Goal: Task Accomplishment & Management: Complete application form

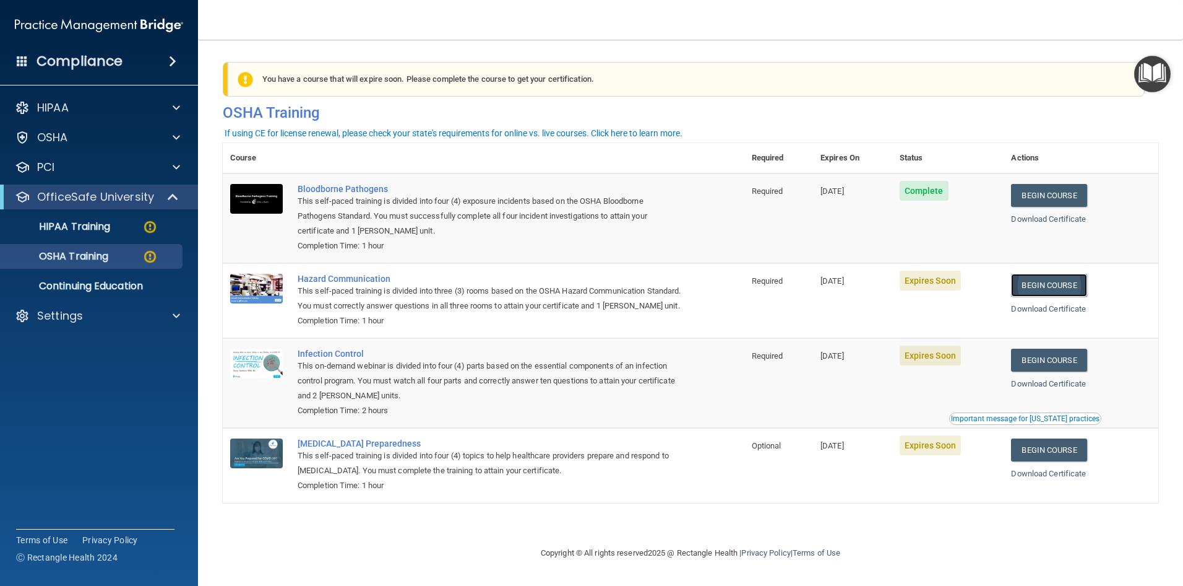
click at [1050, 288] on link "Begin Course" at bounding box center [1049, 285] width 76 height 23
click at [89, 220] on p "HIPAA Training" at bounding box center [59, 226] width 102 height 12
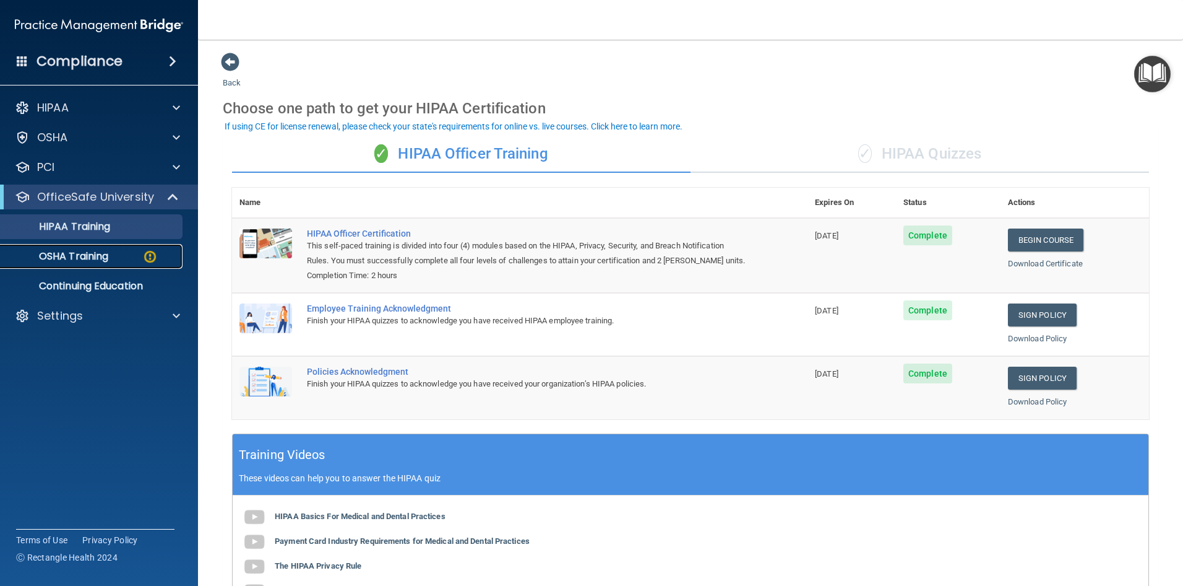
click at [87, 244] on link "OSHA Training" at bounding box center [85, 256] width 195 height 25
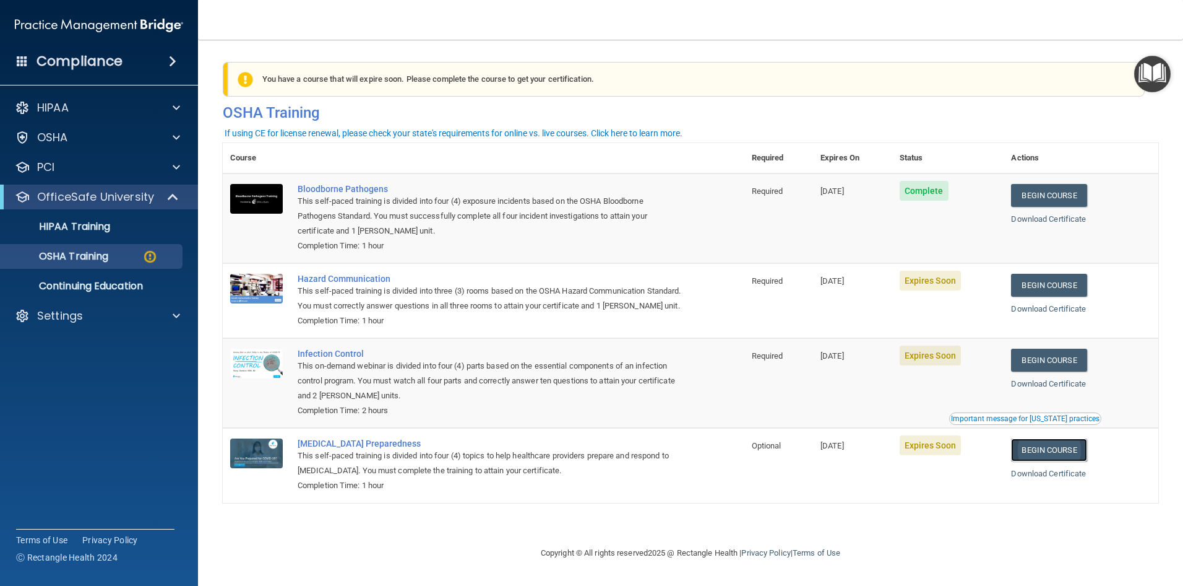
click at [1061, 461] on link "Begin Course" at bounding box center [1049, 449] width 76 height 23
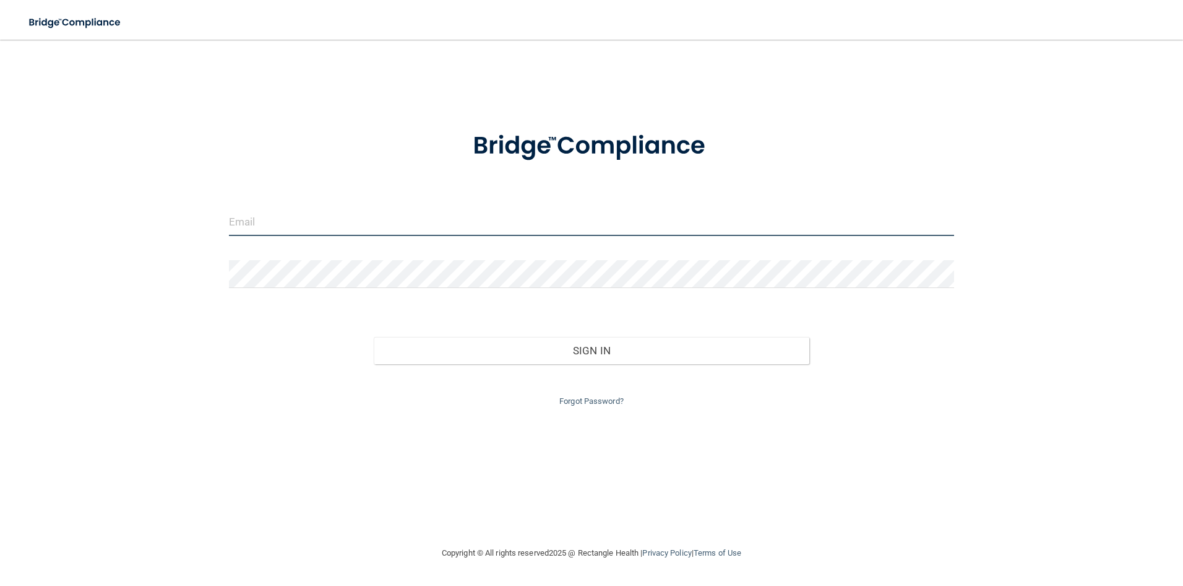
click at [293, 228] on input "email" at bounding box center [592, 222] width 726 height 28
type input "[PERSON_NAME][EMAIL_ADDRESS][DOMAIN_NAME]"
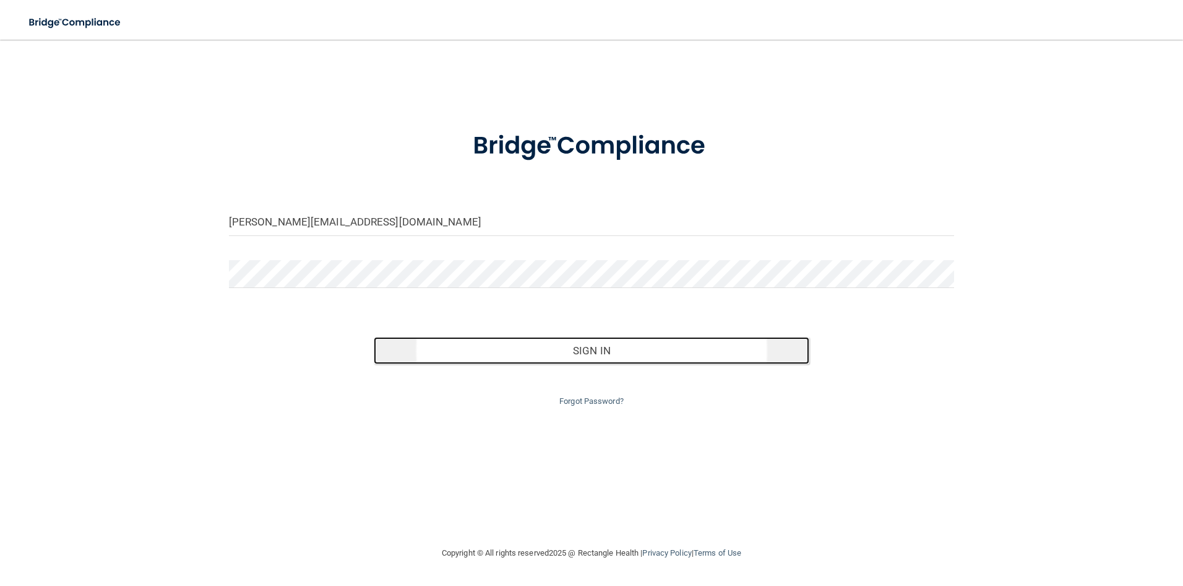
click at [617, 355] on button "Sign In" at bounding box center [592, 350] width 436 height 27
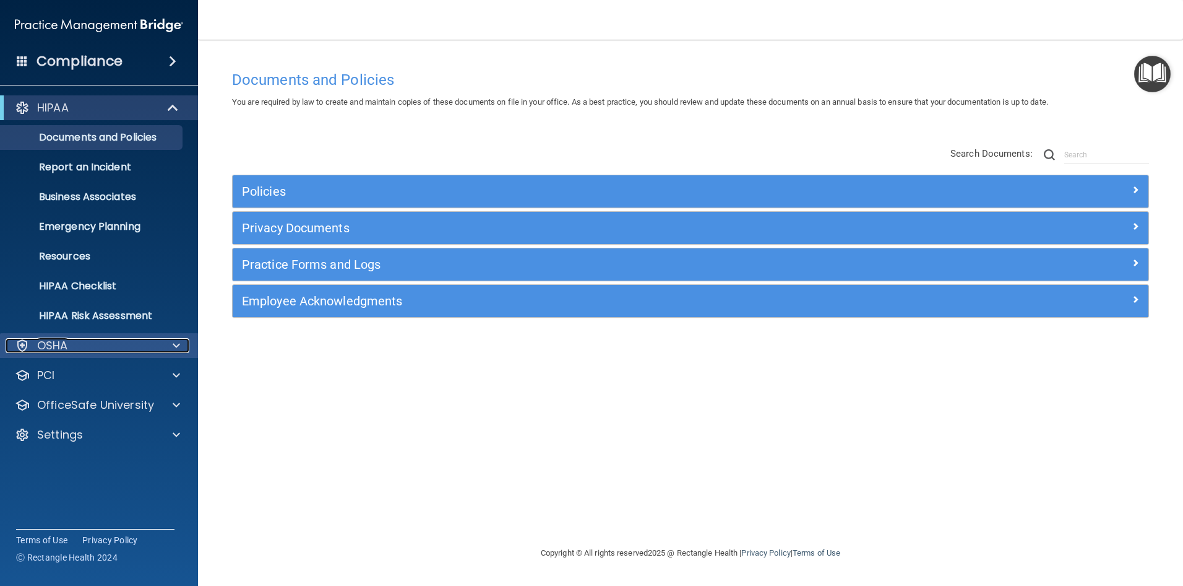
click at [175, 342] on span at bounding box center [176, 345] width 7 height 15
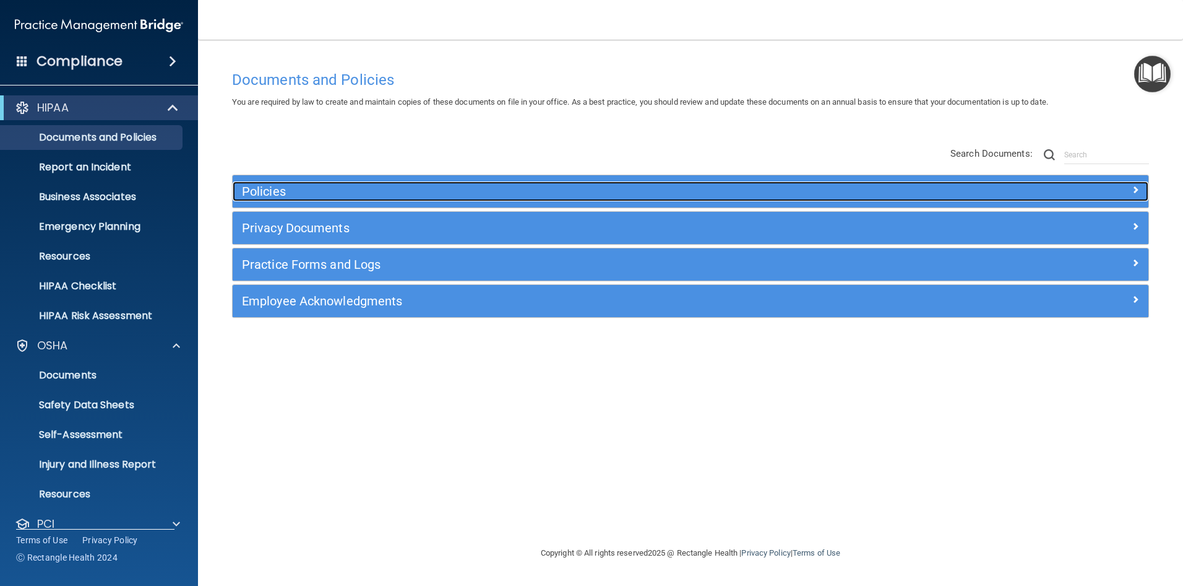
click at [1136, 186] on span at bounding box center [1135, 189] width 7 height 15
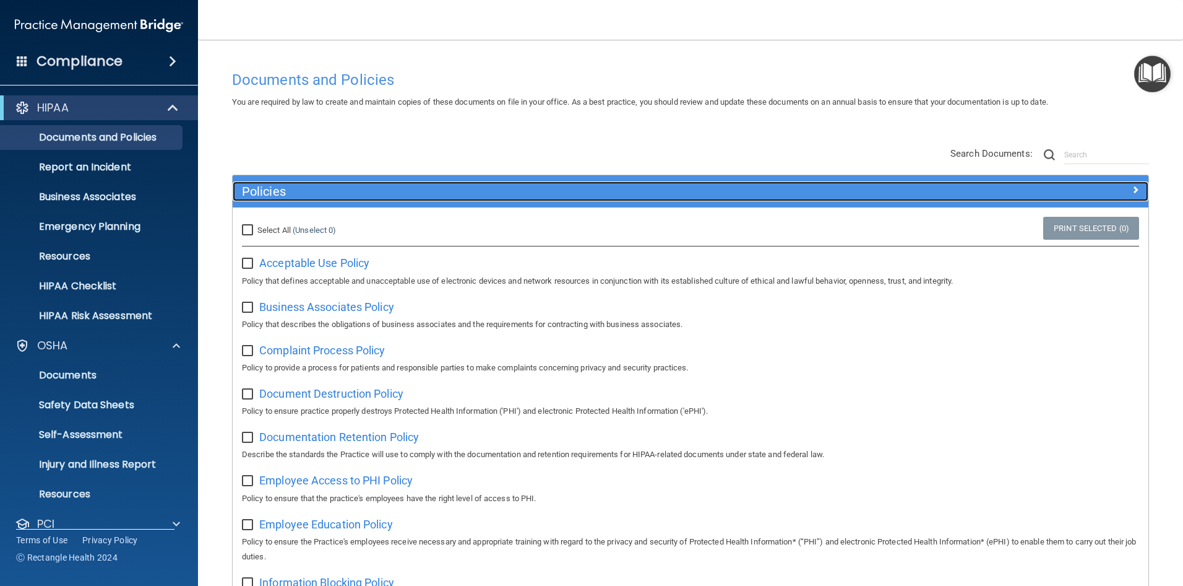
click at [1132, 188] on span at bounding box center [1135, 189] width 7 height 15
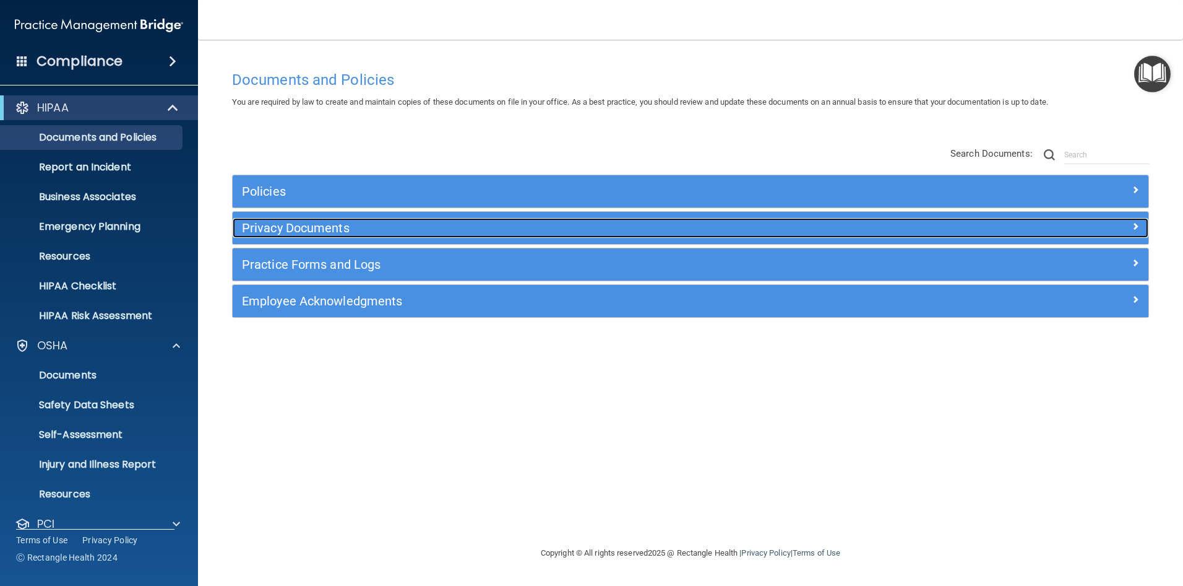
click at [1136, 227] on span at bounding box center [1135, 225] width 7 height 15
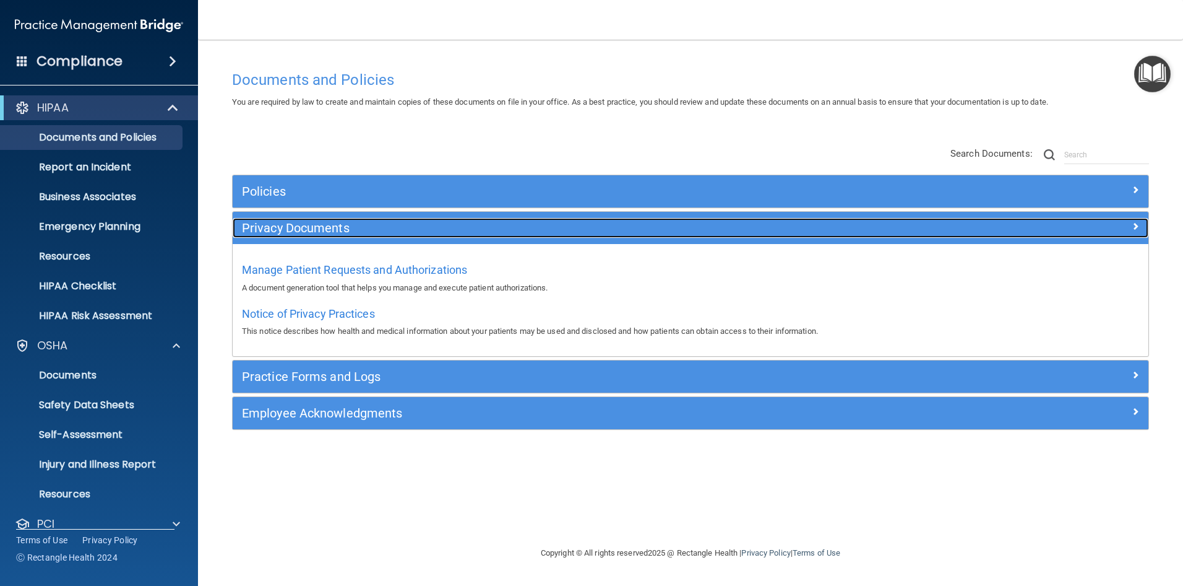
click at [1136, 222] on span at bounding box center [1135, 225] width 7 height 15
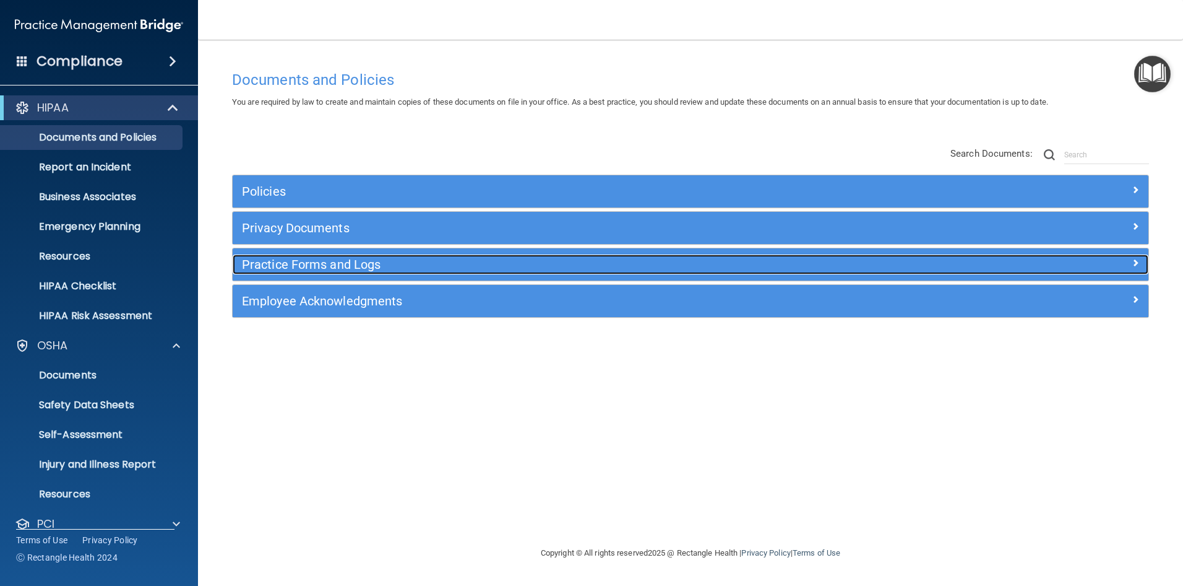
click at [1138, 259] on span at bounding box center [1135, 262] width 7 height 15
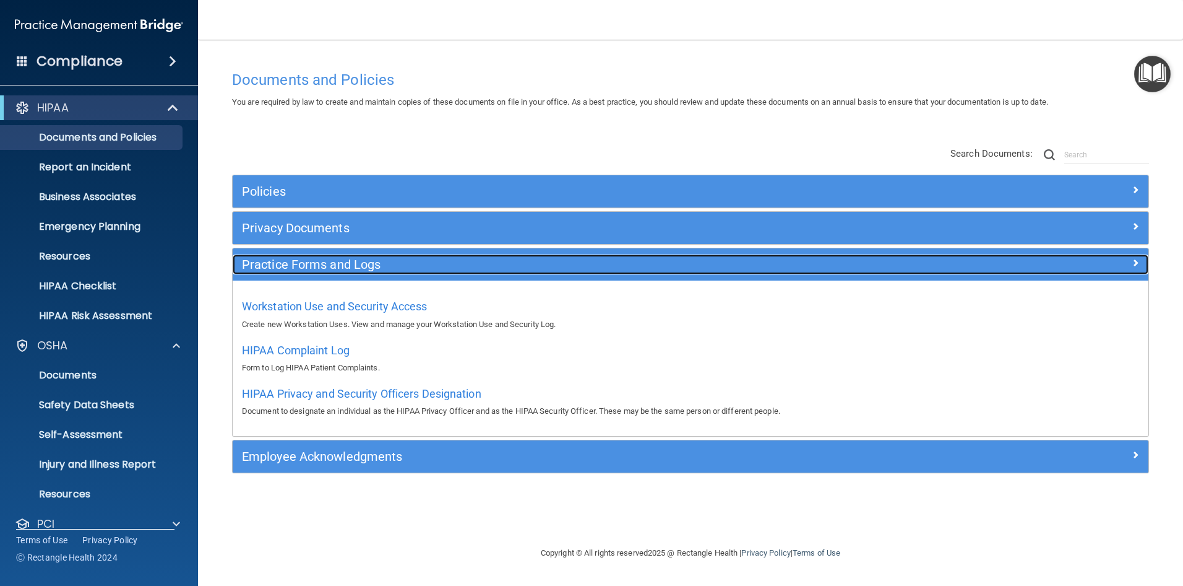
click at [1138, 259] on span at bounding box center [1135, 262] width 7 height 15
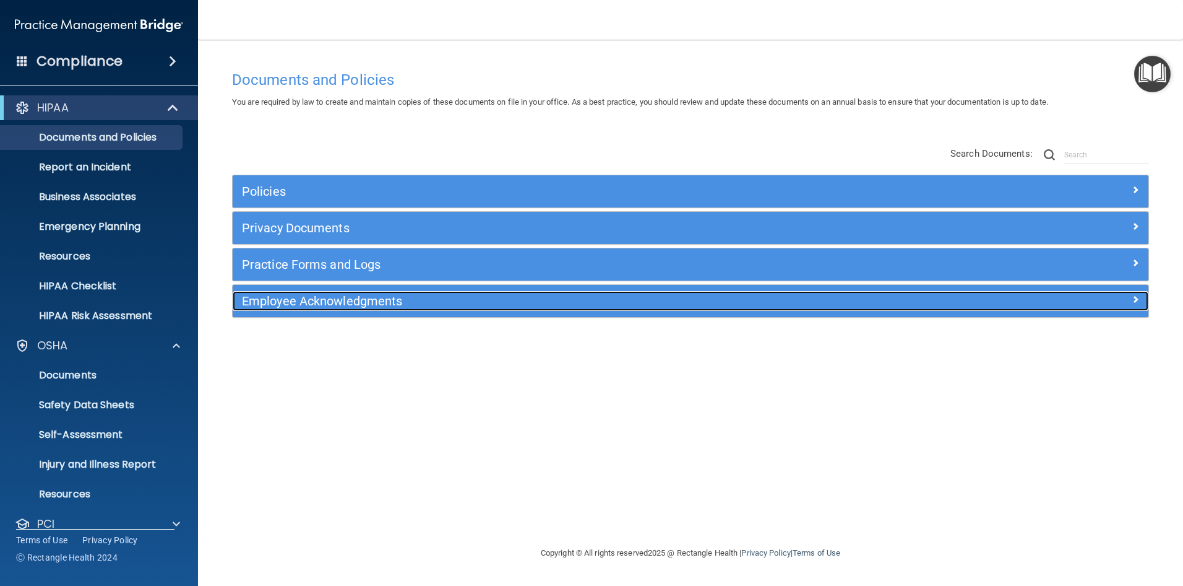
click at [1136, 298] on span at bounding box center [1135, 299] width 7 height 15
click at [1136, 295] on span at bounding box center [1135, 299] width 7 height 15
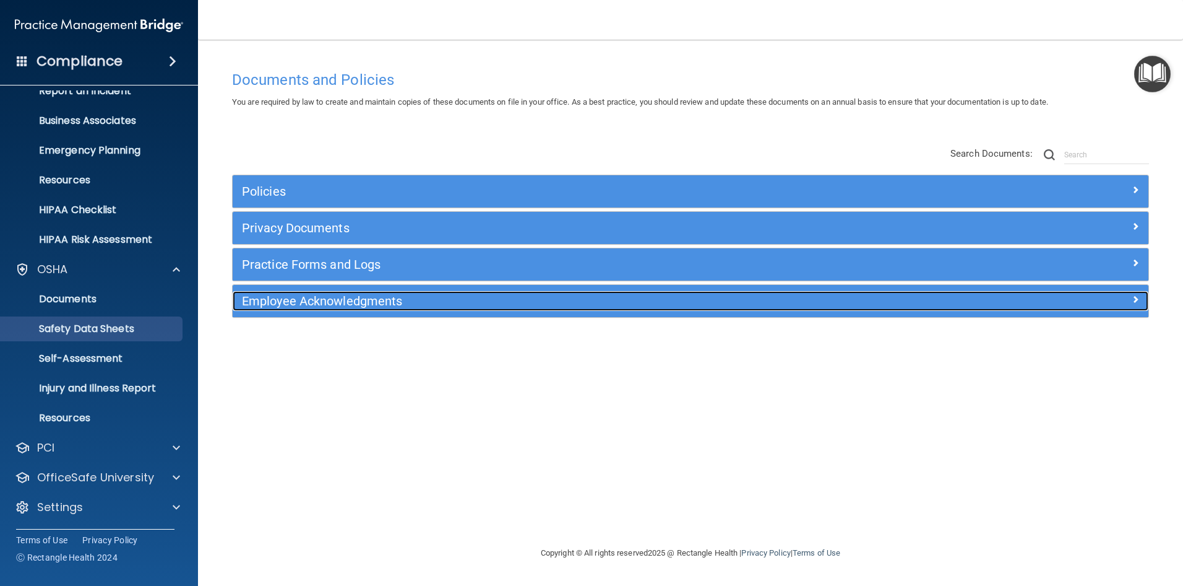
scroll to position [77, 0]
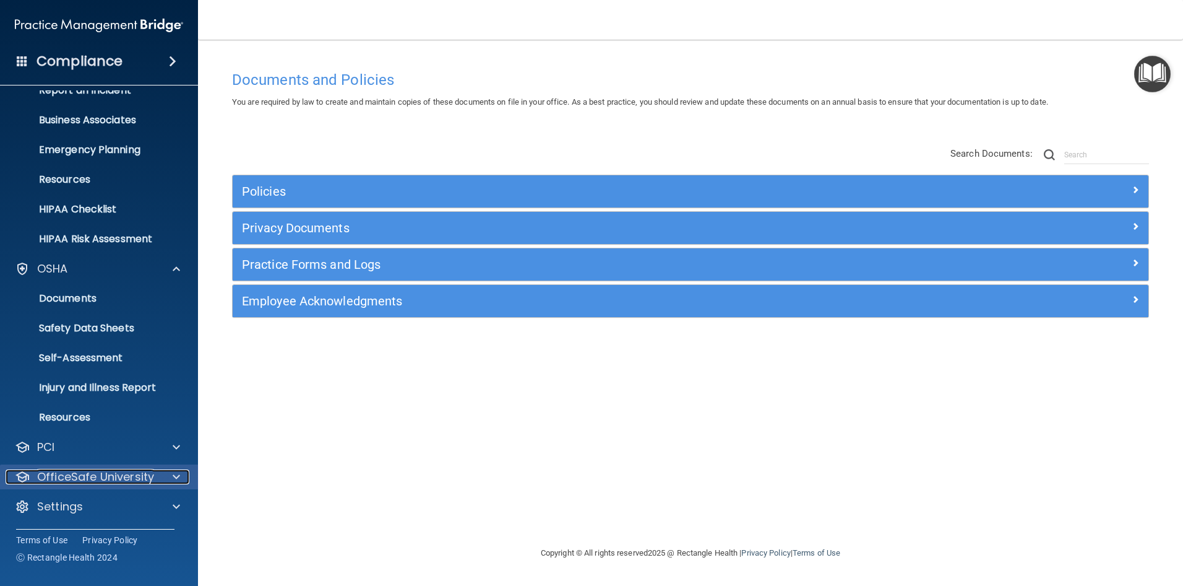
click at [157, 474] on div "OfficeSafe University" at bounding box center [82, 476] width 153 height 15
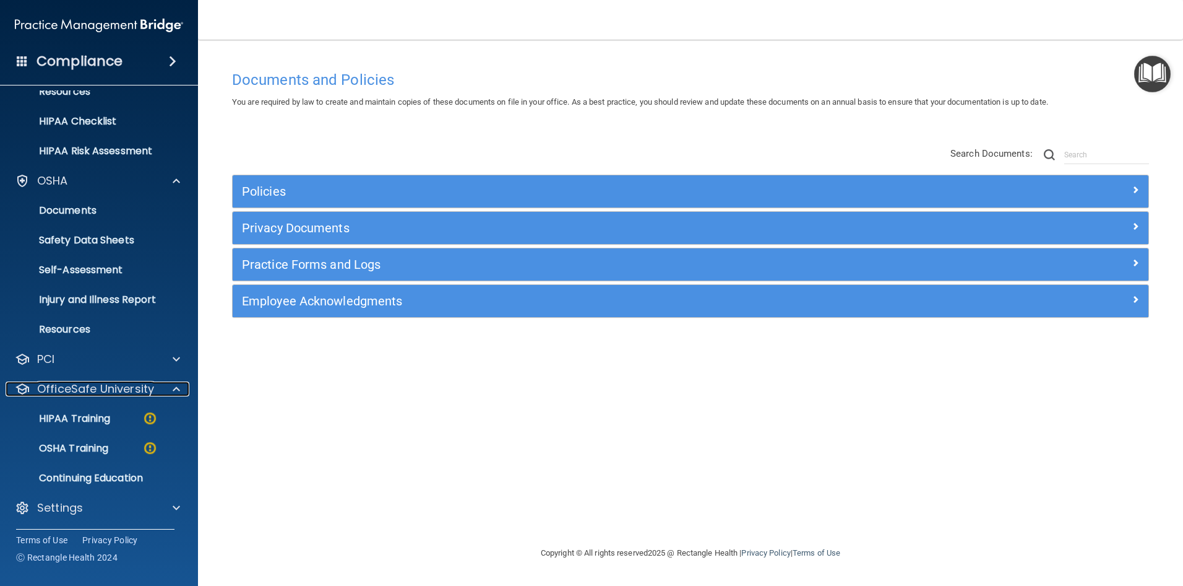
scroll to position [166, 0]
click at [85, 406] on link "HIPAA Training" at bounding box center [85, 417] width 195 height 25
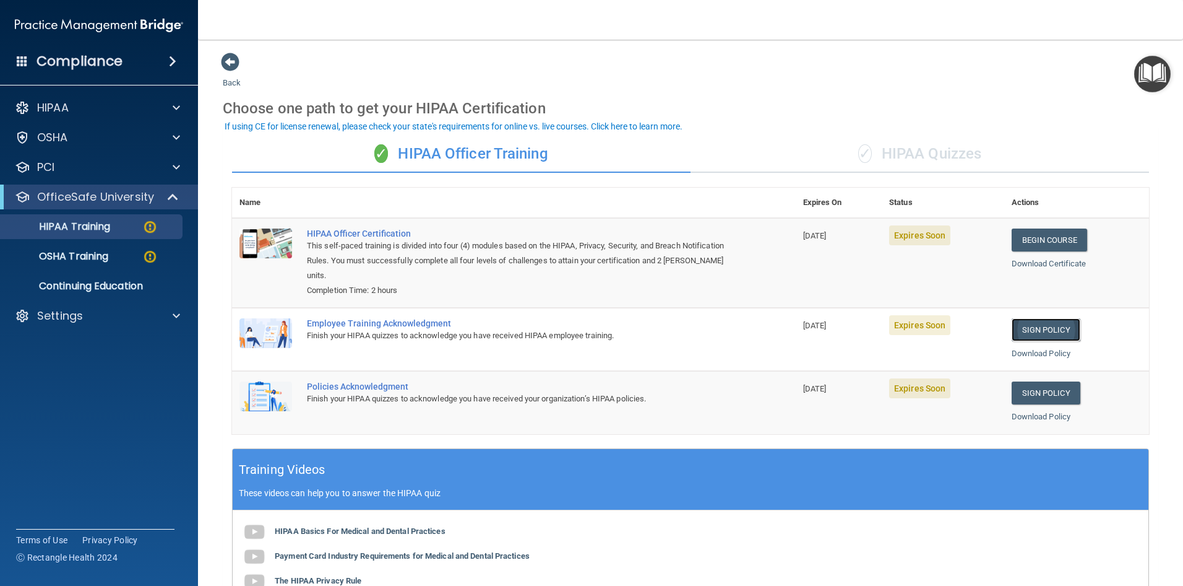
click at [1038, 326] on link "Sign Policy" at bounding box center [1046, 329] width 69 height 23
click at [1042, 332] on link "Sign Policy" at bounding box center [1046, 329] width 69 height 23
click at [1024, 331] on link "Sign Policy" at bounding box center [1046, 329] width 69 height 23
click at [1034, 392] on link "Sign Policy" at bounding box center [1046, 392] width 69 height 23
click at [1037, 241] on link "Begin Course" at bounding box center [1050, 239] width 76 height 23
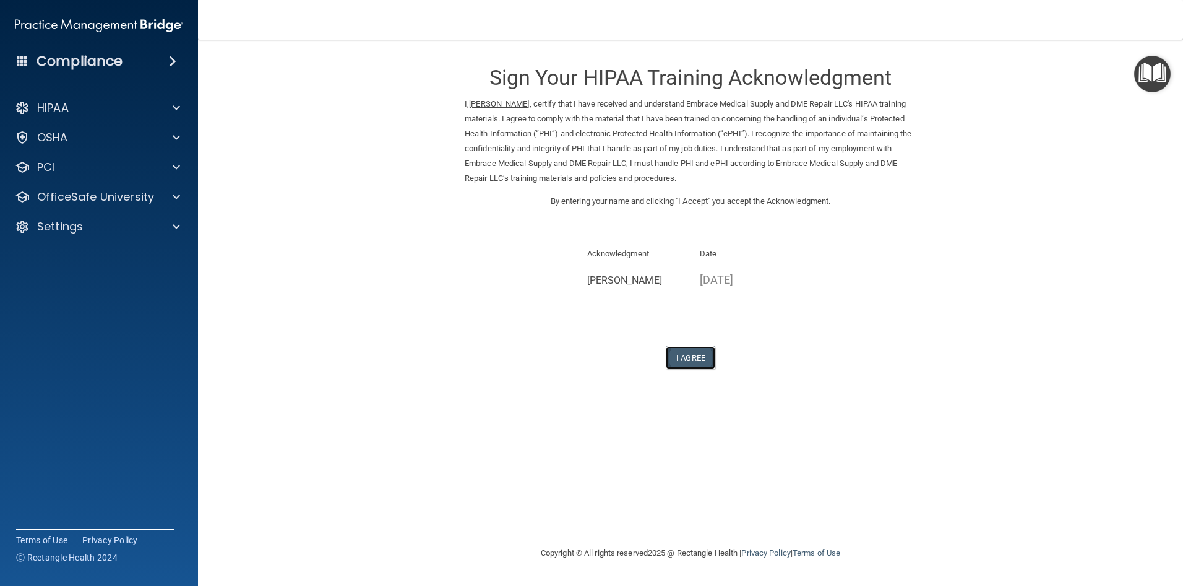
click at [696, 353] on button "I Agree" at bounding box center [691, 357] width 50 height 23
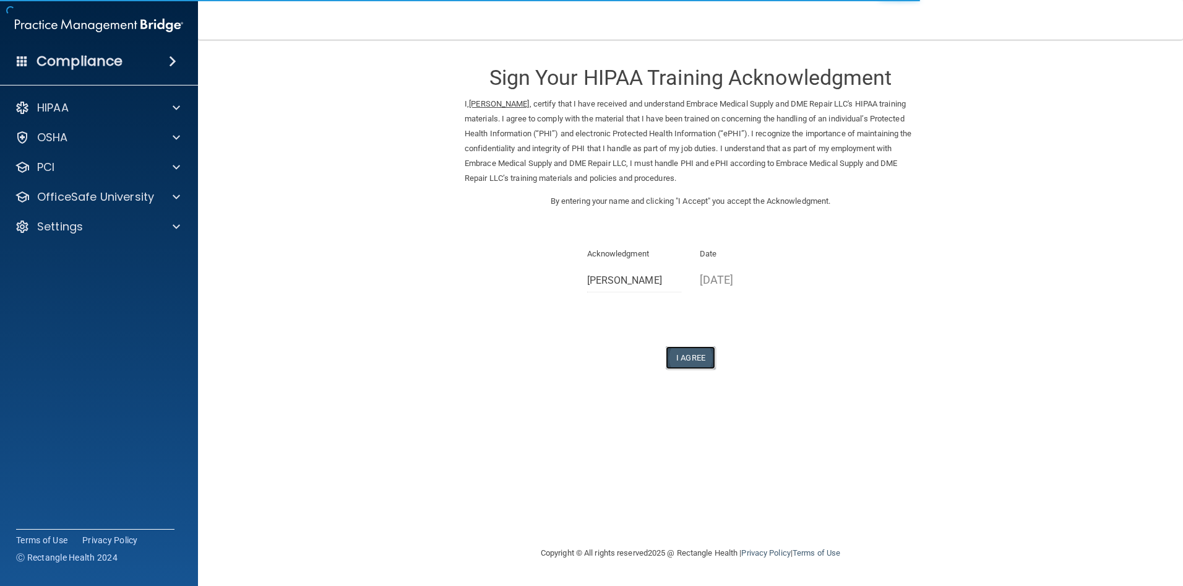
drag, startPoint x: 696, startPoint y: 356, endPoint x: 694, endPoint y: 350, distance: 6.3
click at [696, 355] on button "I Agree" at bounding box center [691, 357] width 50 height 23
click at [670, 355] on button "I Agree" at bounding box center [691, 357] width 50 height 23
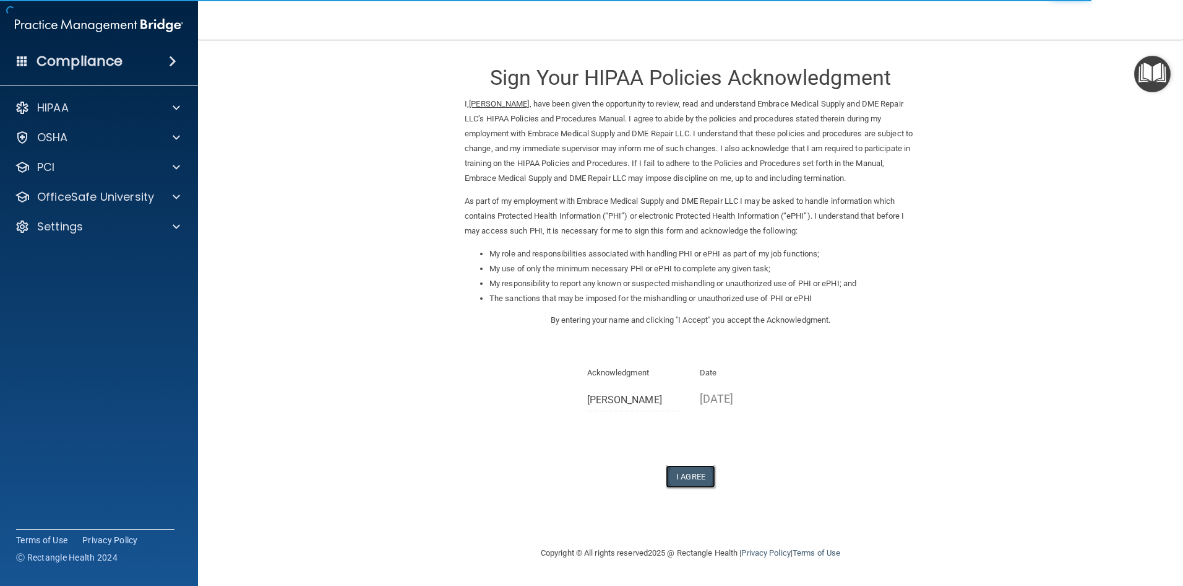
click at [692, 472] on button "I Agree" at bounding box center [691, 476] width 50 height 23
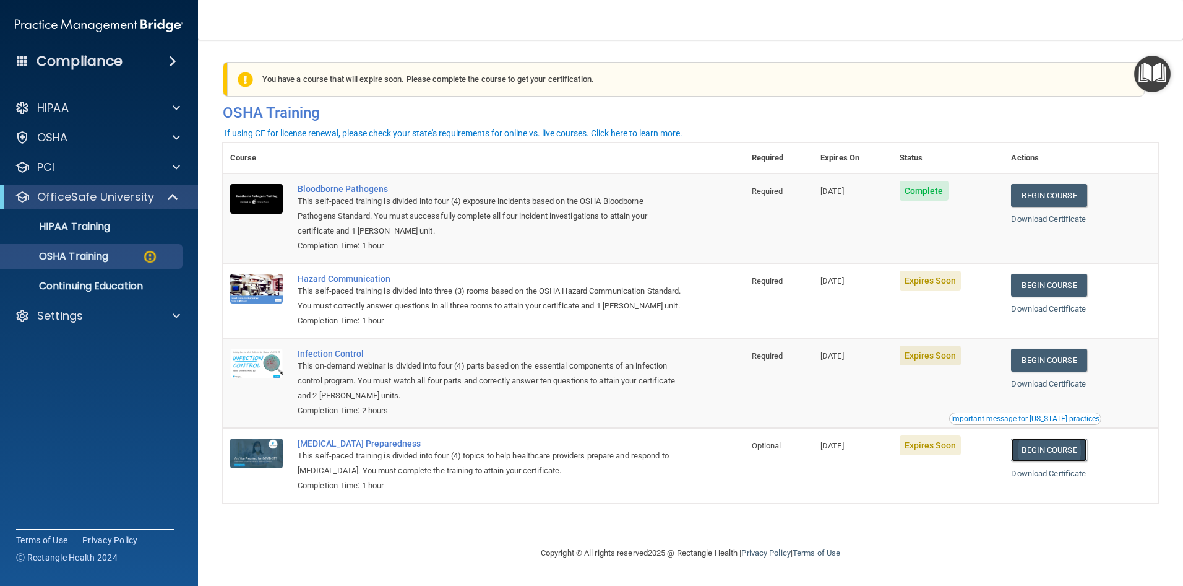
click at [1044, 461] on link "Begin Course" at bounding box center [1049, 449] width 76 height 23
click at [1057, 283] on link "Begin Course" at bounding box center [1049, 285] width 76 height 23
